Goal: Information Seeking & Learning: Check status

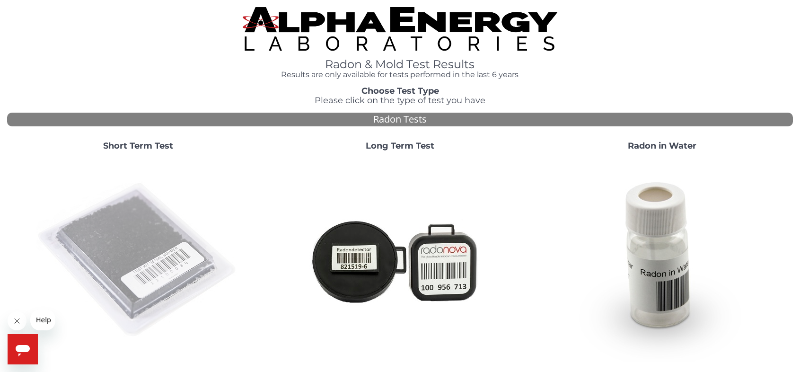
click at [133, 250] on img at bounding box center [137, 260] width 203 height 203
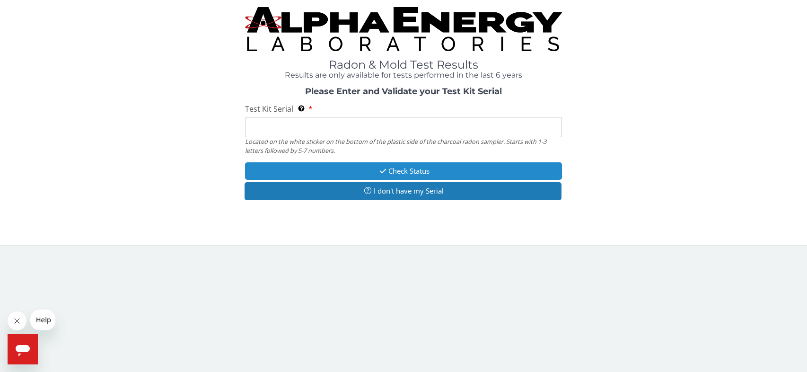
click at [409, 170] on button "Check Status" at bounding box center [403, 171] width 317 height 18
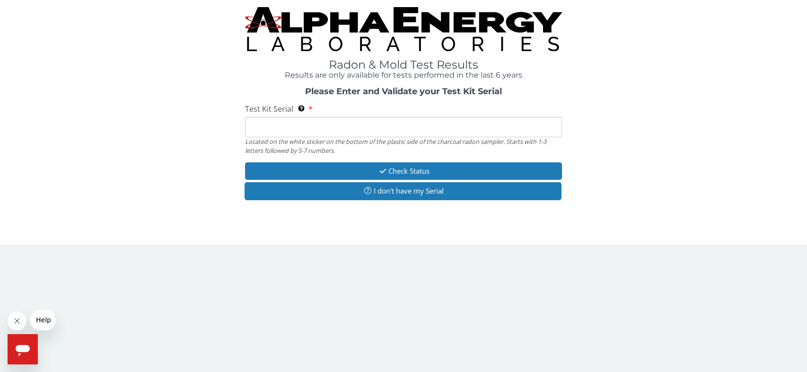
click at [324, 126] on input "Test Kit Serial Located on the white sticker on the bottom of the plastic side …" at bounding box center [403, 127] width 317 height 20
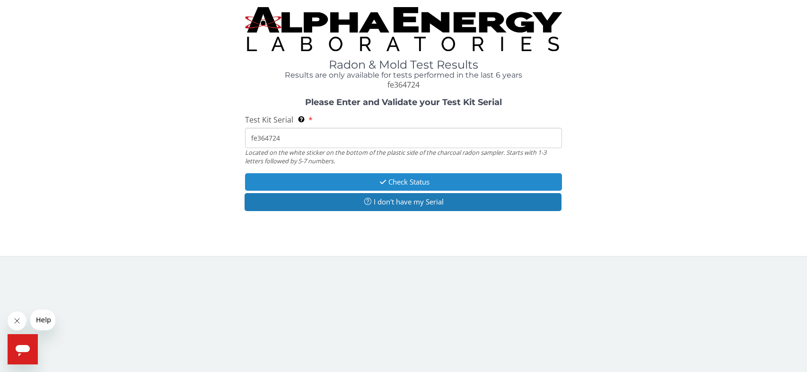
type input "fe364724"
click at [400, 182] on button "Check Status" at bounding box center [403, 182] width 317 height 18
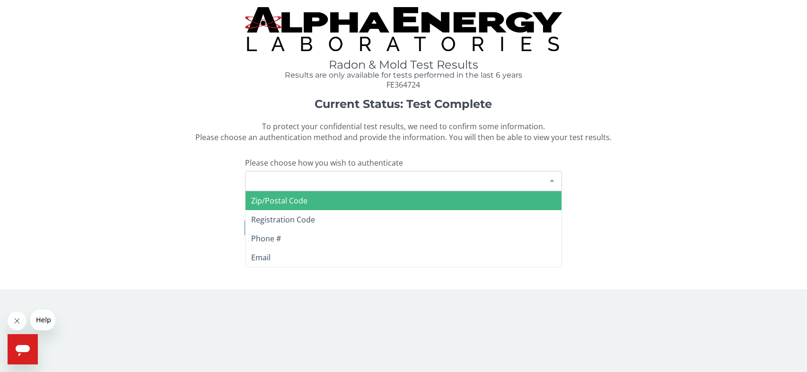
click at [554, 181] on div at bounding box center [552, 180] width 19 height 18
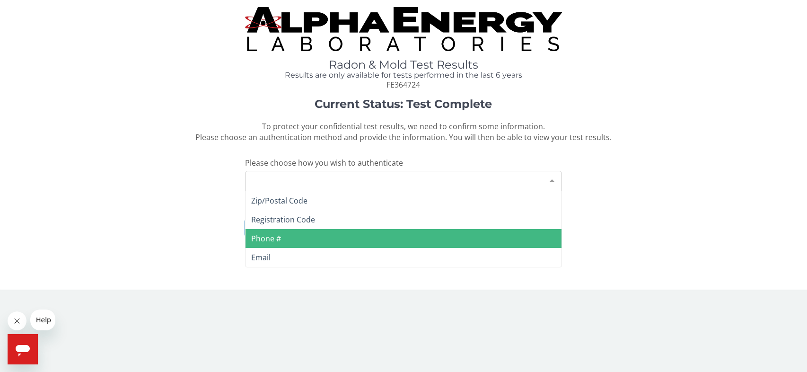
click at [286, 233] on span "Phone #" at bounding box center [404, 238] width 316 height 19
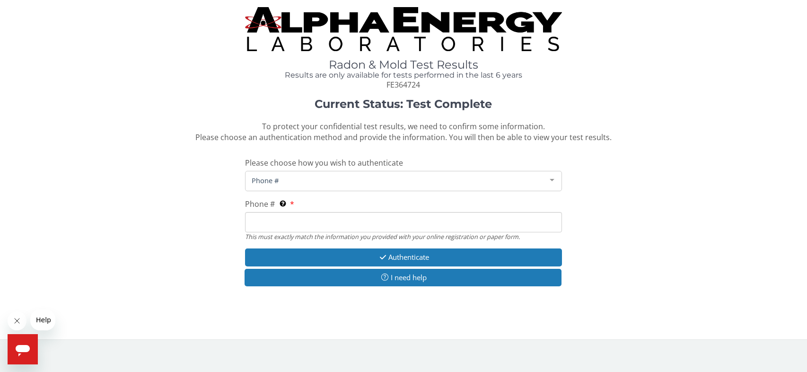
click at [307, 177] on span "Phone #" at bounding box center [395, 180] width 293 height 10
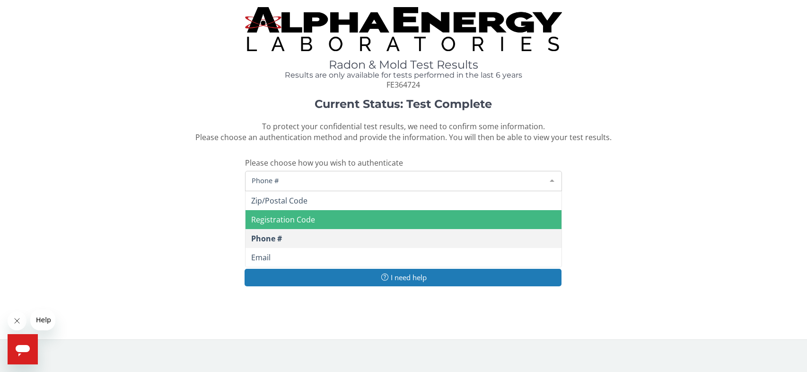
click at [211, 240] on div "Current Status: Test Complete To protect your confidential test results, we nee…" at bounding box center [403, 197] width 793 height 199
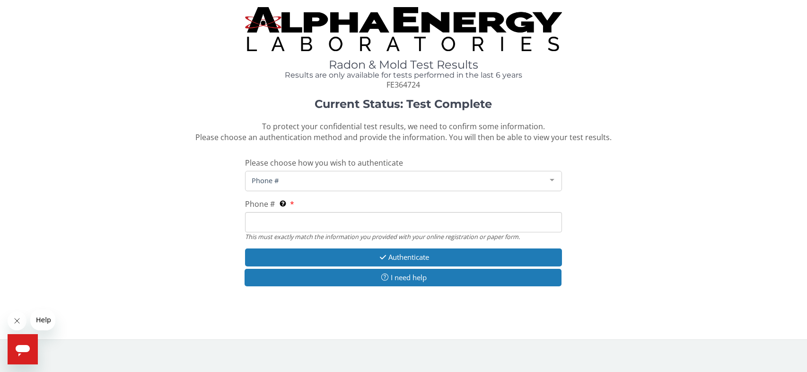
click at [286, 220] on input "Phone # This must exactly match the information you provided with your online r…" at bounding box center [403, 222] width 317 height 20
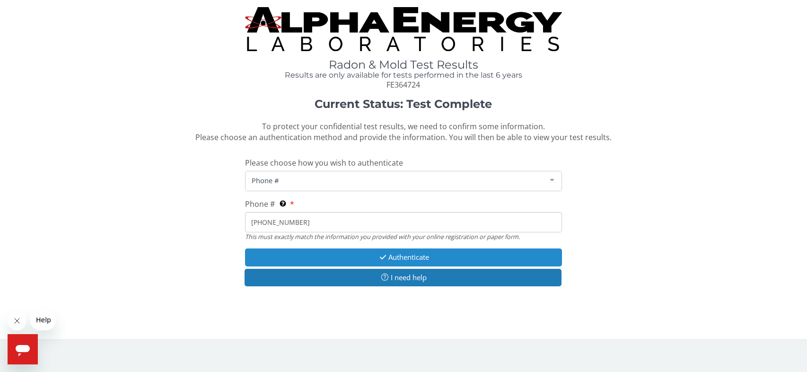
type input "[PHONE_NUMBER]"
click at [398, 256] on button "Authenticate" at bounding box center [403, 257] width 317 height 18
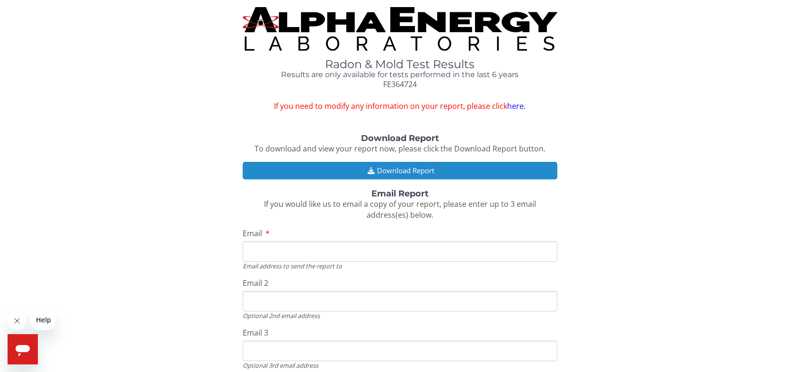
click at [420, 168] on button "Download Report" at bounding box center [400, 171] width 314 height 18
